Goal: Feedback & Contribution: Leave review/rating

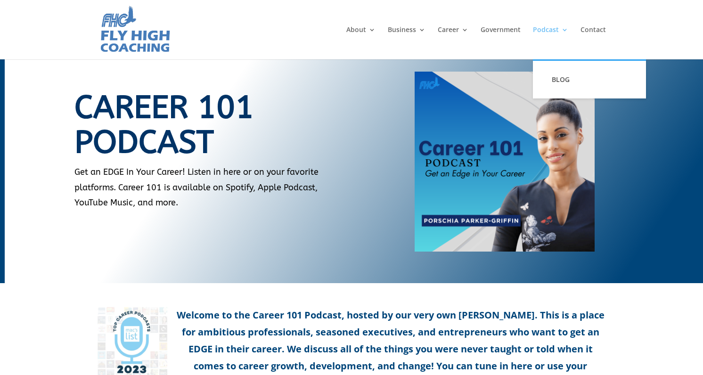
drag, startPoint x: 0, startPoint y: 0, endPoint x: 543, endPoint y: 32, distance: 544.0
click at [543, 32] on link "Podcast" at bounding box center [550, 42] width 35 height 33
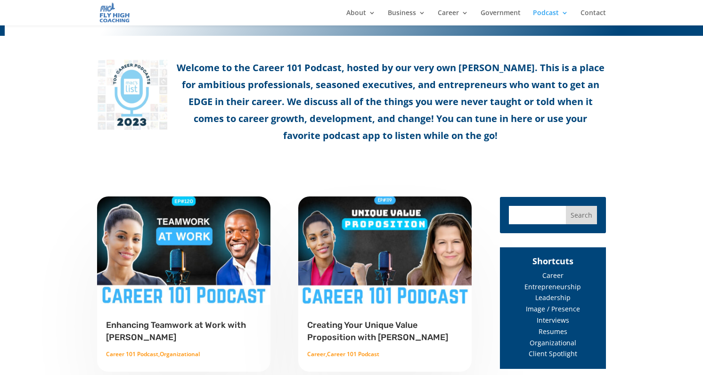
scroll to position [320, 0]
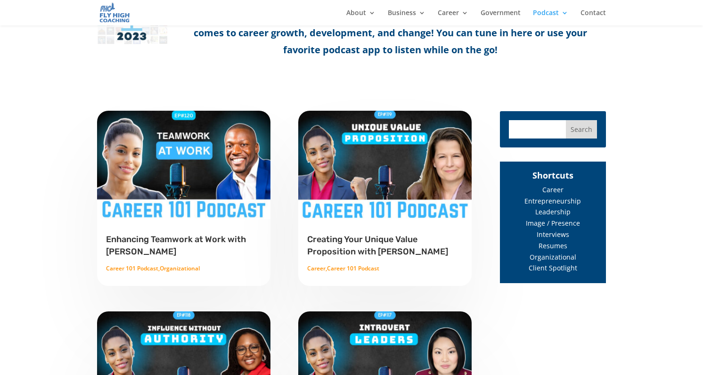
click at [343, 245] on h2 "Creating Your Unique Value Proposition with [PERSON_NAME]" at bounding box center [384, 247] width 155 height 29
click at [344, 242] on link "Creating Your Unique Value Proposition with [PERSON_NAME]" at bounding box center [377, 245] width 141 height 23
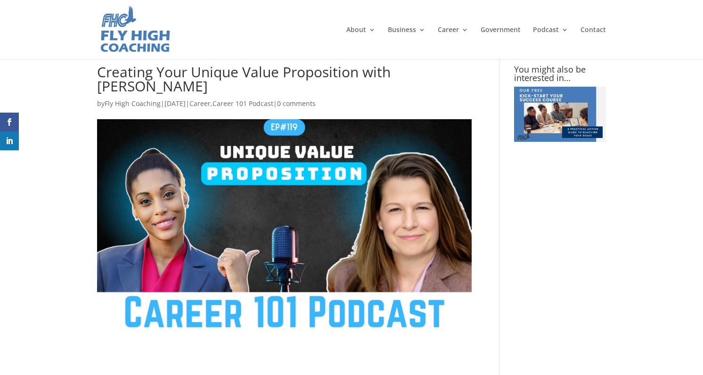
type textarea "Comment *"
type input "Name *"
type input "Email *"
type input "Website"
